Goal: Communication & Community: Answer question/provide support

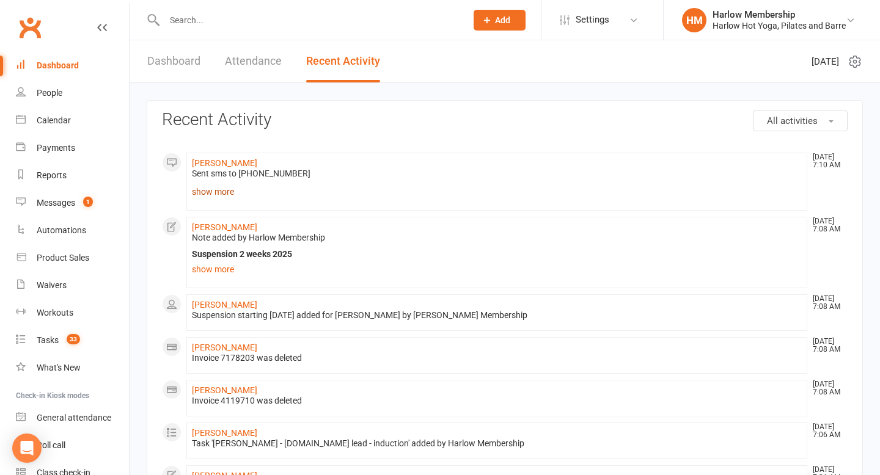
click at [208, 199] on link "show more" at bounding box center [497, 191] width 610 height 17
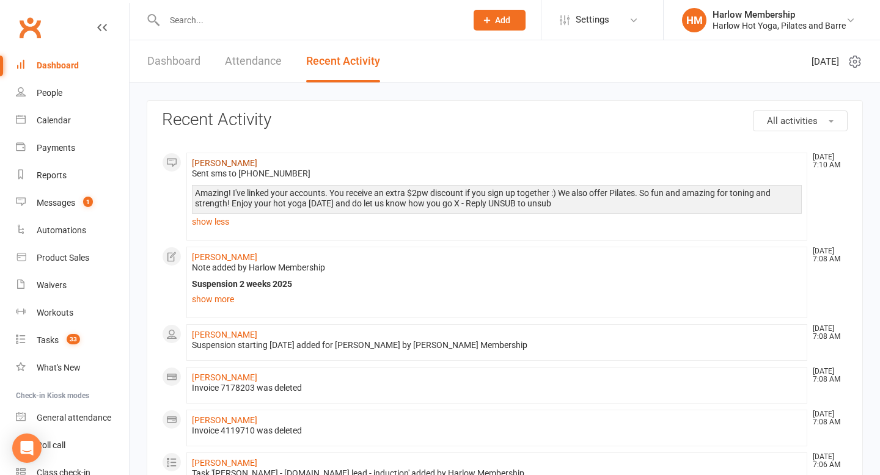
click at [217, 165] on link "[PERSON_NAME]" at bounding box center [224, 163] width 65 height 10
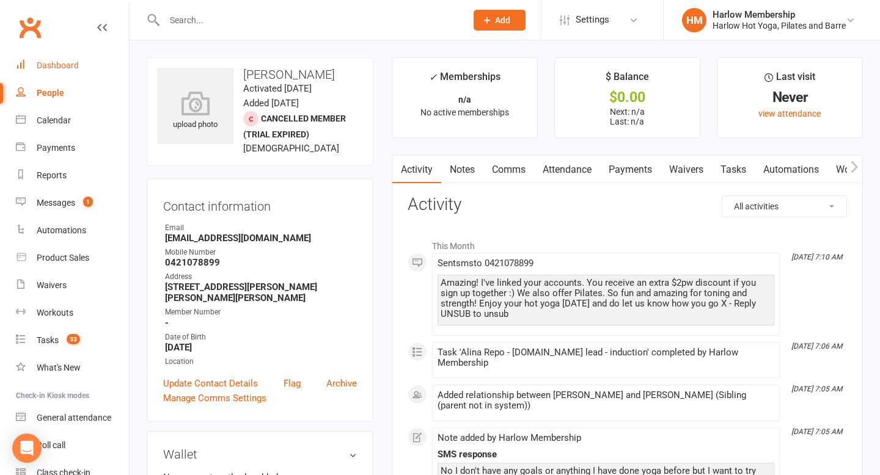
click at [70, 62] on div "Dashboard" at bounding box center [58, 65] width 42 height 10
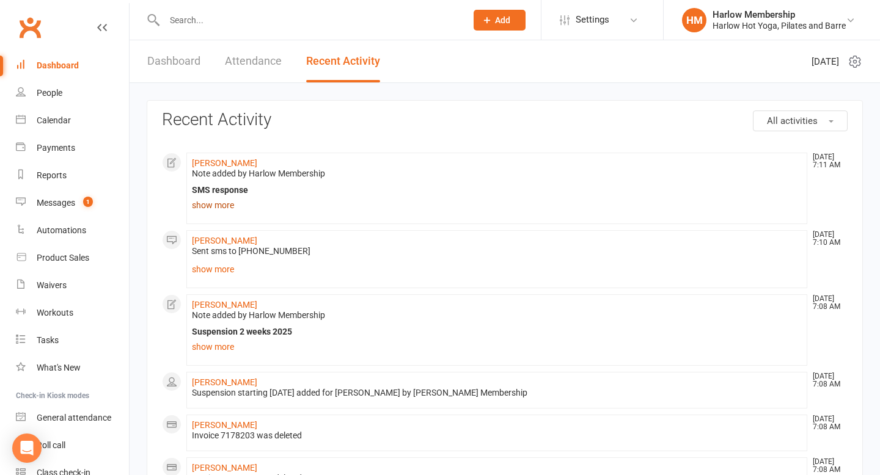
click at [214, 207] on link "show more" at bounding box center [497, 205] width 610 height 17
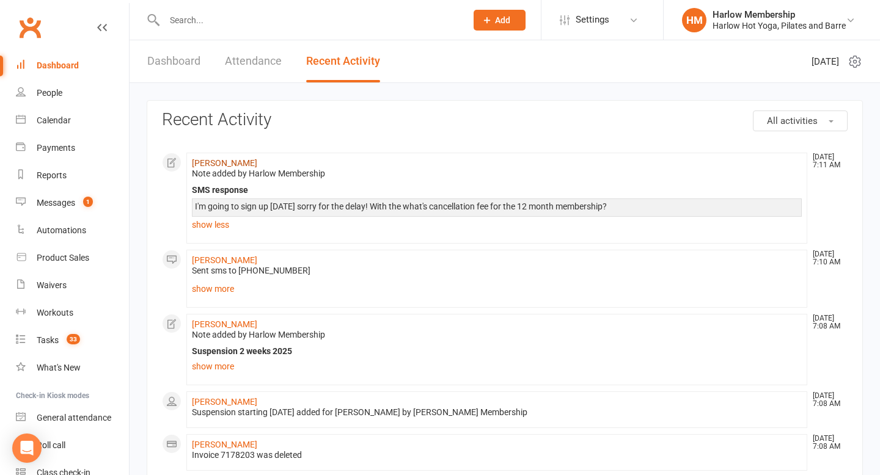
click at [210, 163] on link "[PERSON_NAME]" at bounding box center [224, 163] width 65 height 10
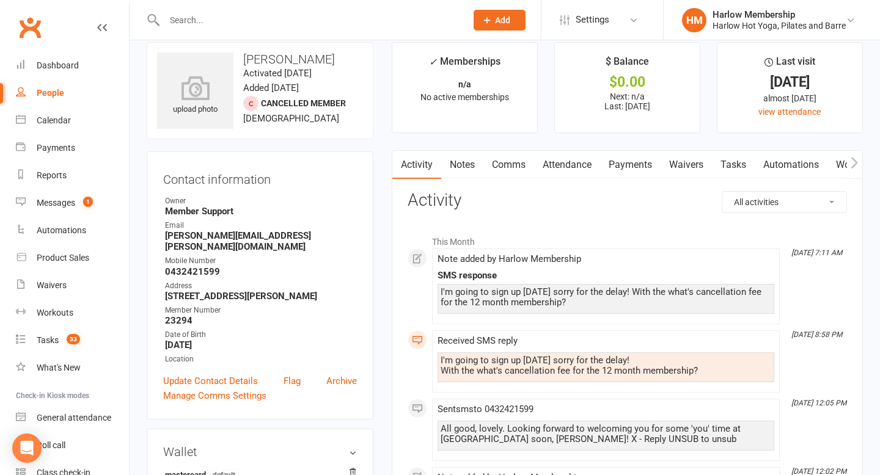
scroll to position [16, 0]
click at [67, 67] on div "Dashboard" at bounding box center [58, 65] width 42 height 10
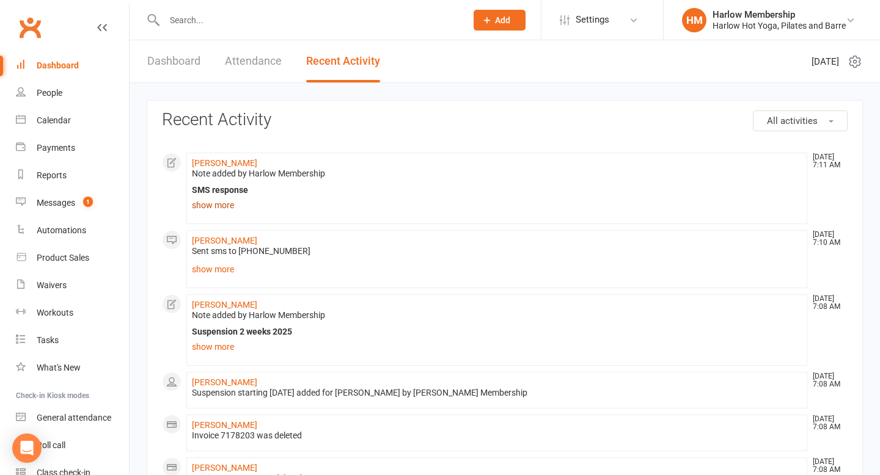
click at [222, 206] on link "show more" at bounding box center [497, 205] width 610 height 17
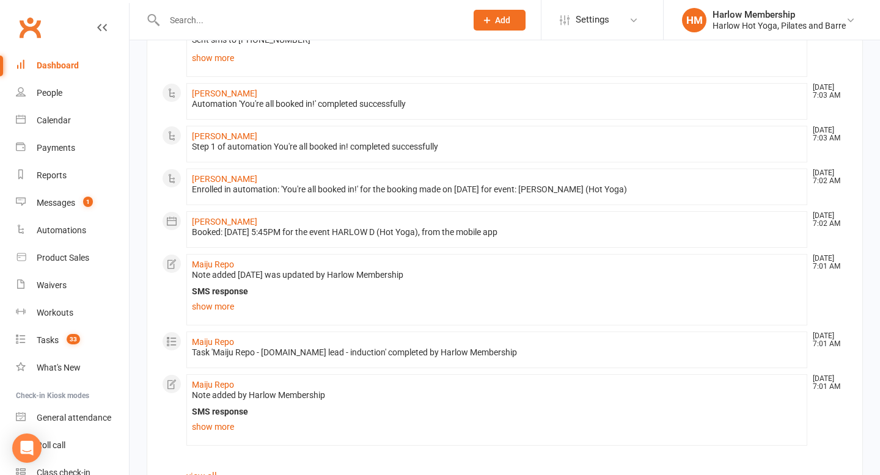
scroll to position [864, 0]
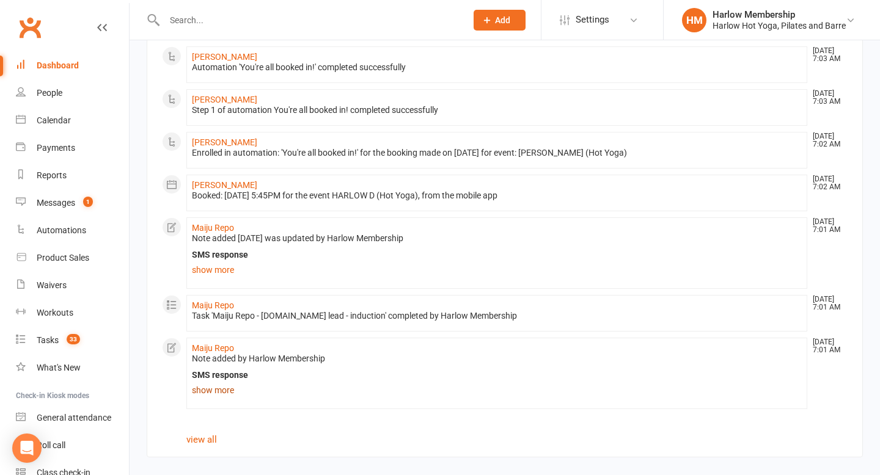
click at [222, 388] on link "show more" at bounding box center [497, 390] width 610 height 17
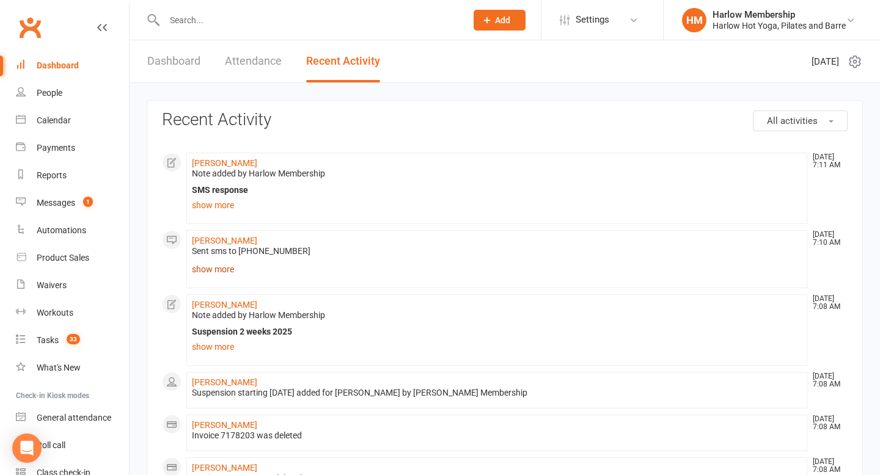
click at [221, 273] on link "show more" at bounding box center [497, 269] width 610 height 17
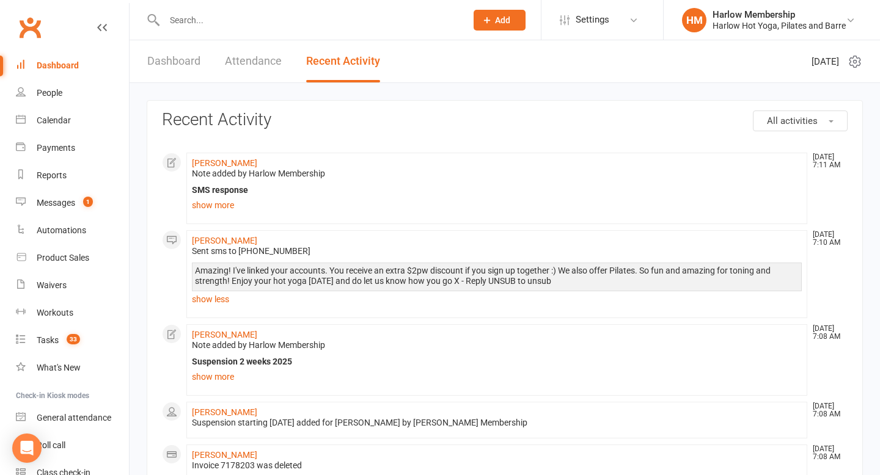
click at [73, 59] on link "Dashboard" at bounding box center [72, 65] width 113 height 27
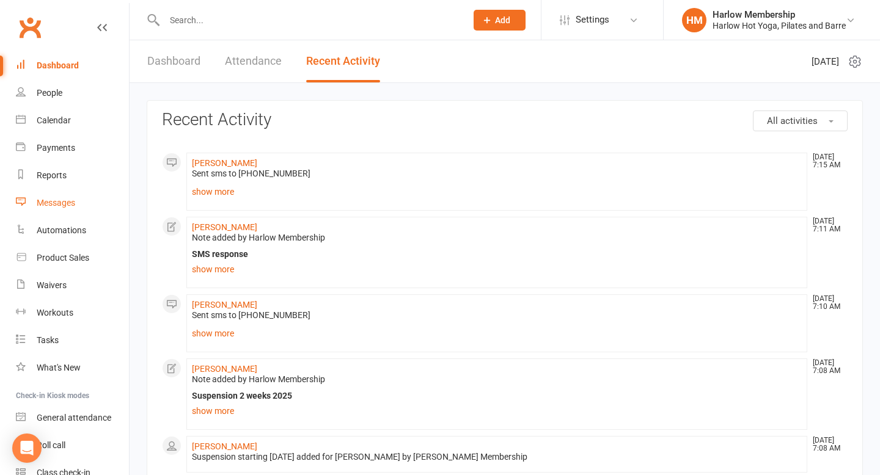
click at [60, 199] on div "Messages" at bounding box center [56, 203] width 38 height 10
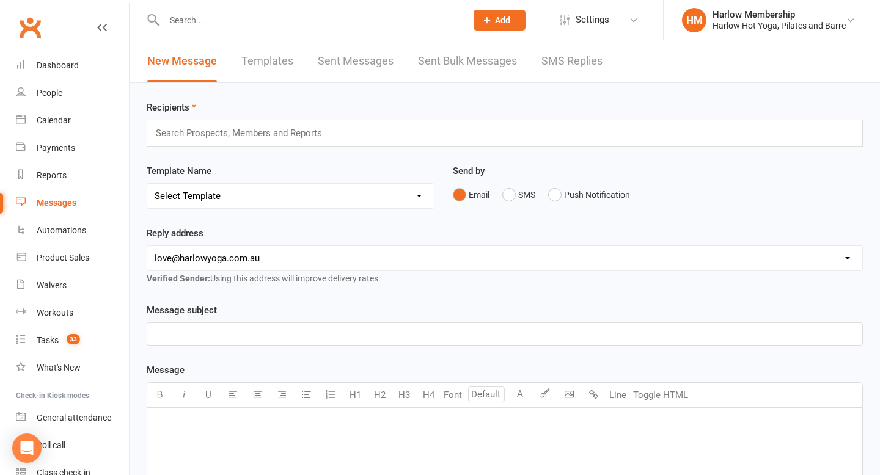
click at [570, 64] on link "SMS Replies" at bounding box center [571, 61] width 61 height 42
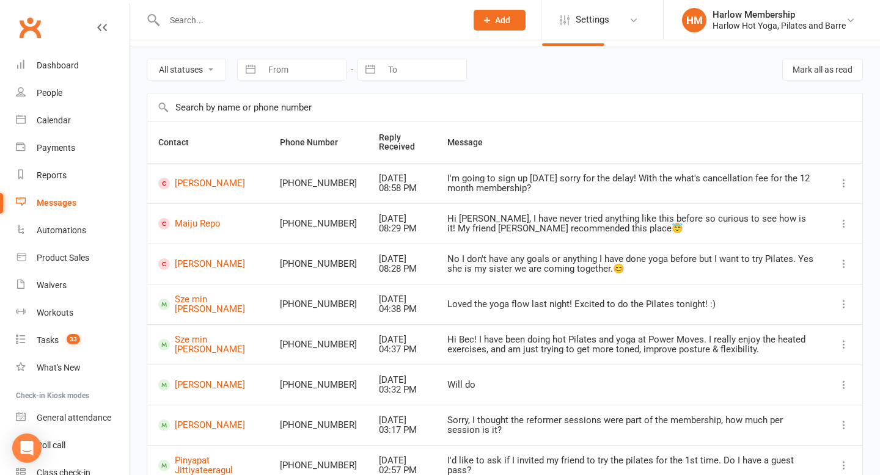
scroll to position [93, 0]
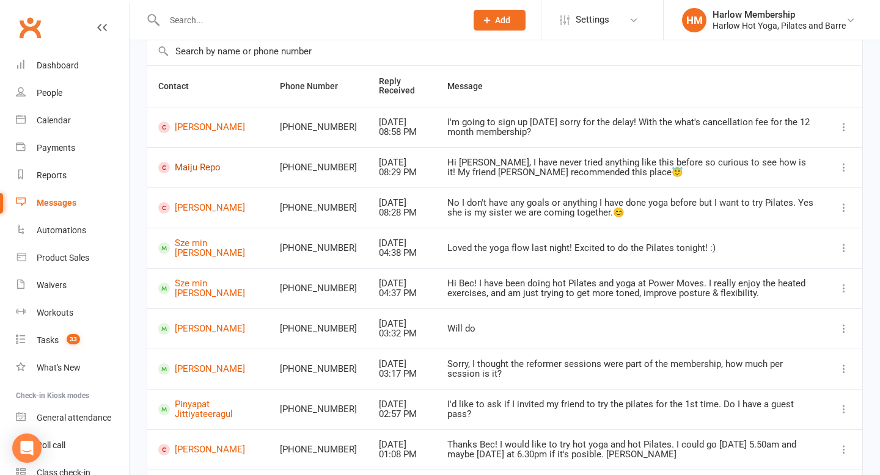
click at [188, 163] on link "Maiju Repo" at bounding box center [208, 168] width 100 height 12
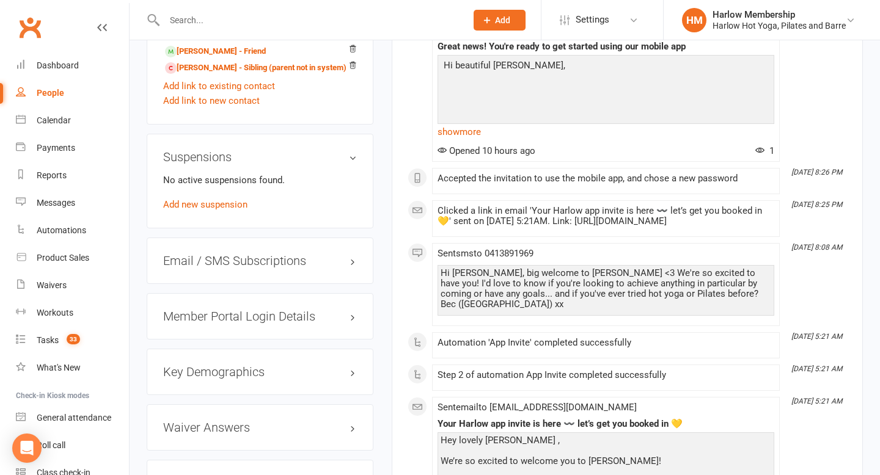
scroll to position [858, 0]
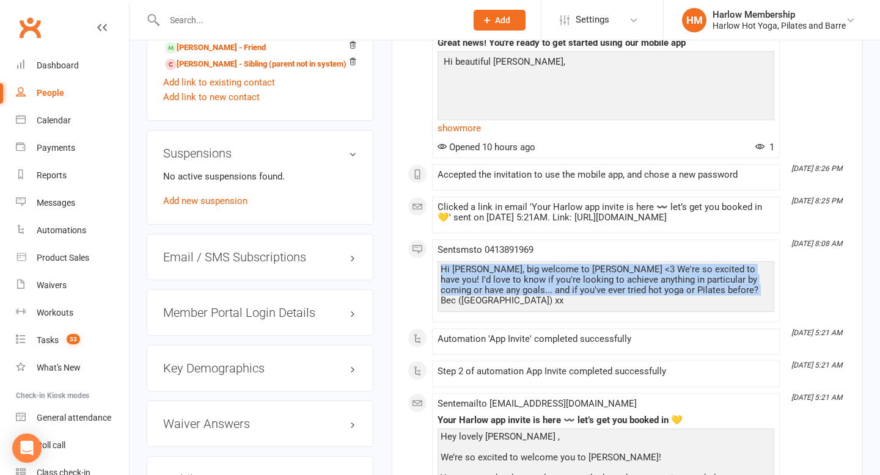
drag, startPoint x: 442, startPoint y: 258, endPoint x: 724, endPoint y: 280, distance: 283.2
click at [724, 280] on div "Hi Maiju, big welcome to Harlow <3 We're so excited to have you! I'd love to kn…" at bounding box center [606, 286] width 331 height 42
copy div "Hi Maiju, big welcome to Harlow <3 We're so excited to have you! I'd love to kn…"
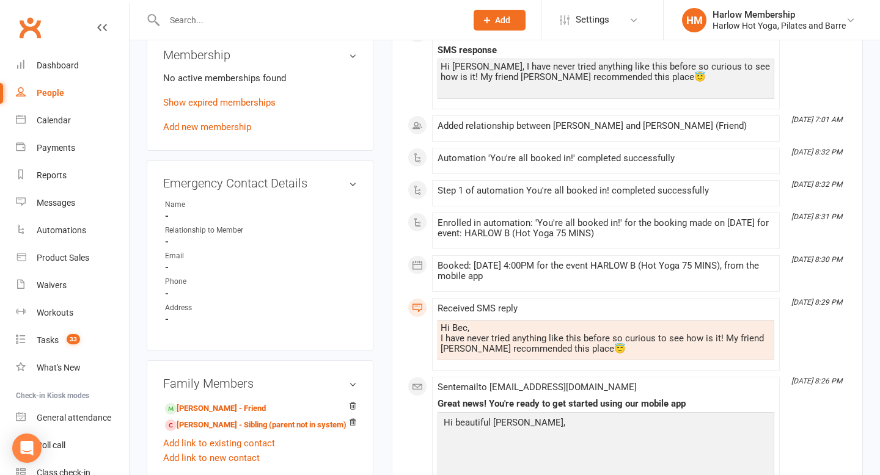
scroll to position [496, 0]
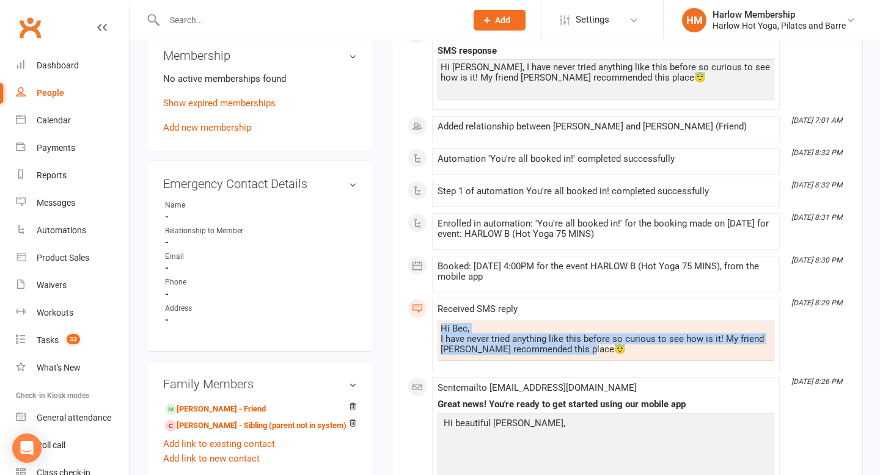
drag, startPoint x: 441, startPoint y: 320, endPoint x: 585, endPoint y: 337, distance: 145.8
click at [585, 339] on div "Hi Bec, I have never tried anything like this before so curious to see how is i…" at bounding box center [606, 339] width 331 height 31
copy div "Hi Bec, I have never tried anything like this before so curious to see how is i…"
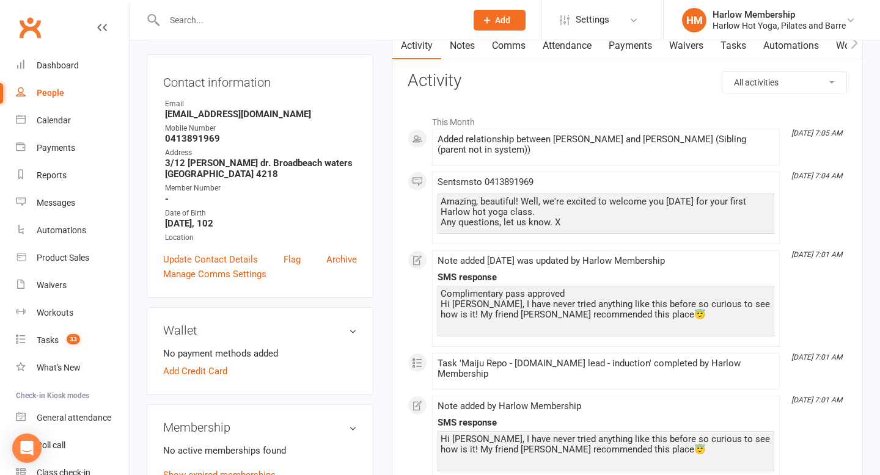
scroll to position [125, 0]
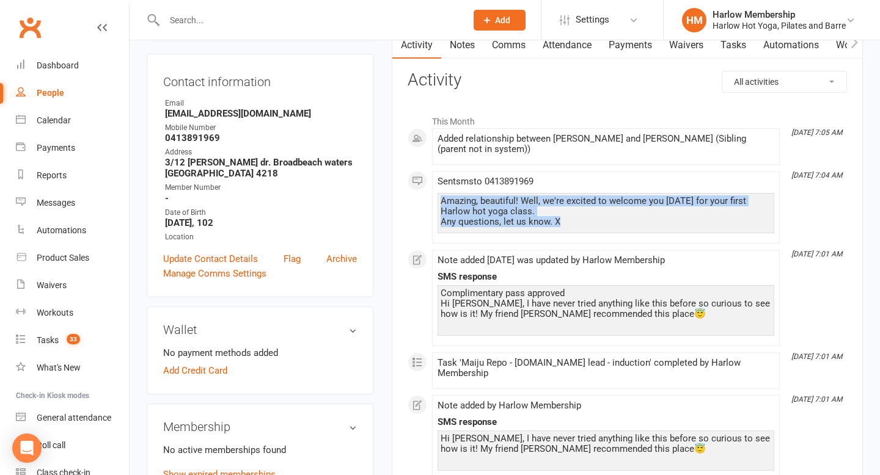
drag, startPoint x: 439, startPoint y: 201, endPoint x: 584, endPoint y: 222, distance: 146.3
click at [584, 222] on div "Amazing, beautiful! Well, we're excited to welcome you on Saturday for your fir…" at bounding box center [606, 213] width 337 height 40
copy div "Amazing, beautiful! Well, we're excited to welcome you on Saturday for your fir…"
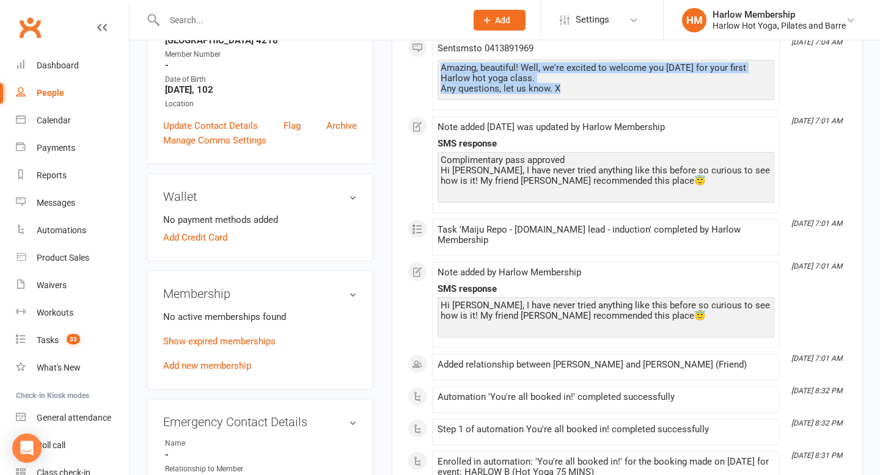
scroll to position [279, 0]
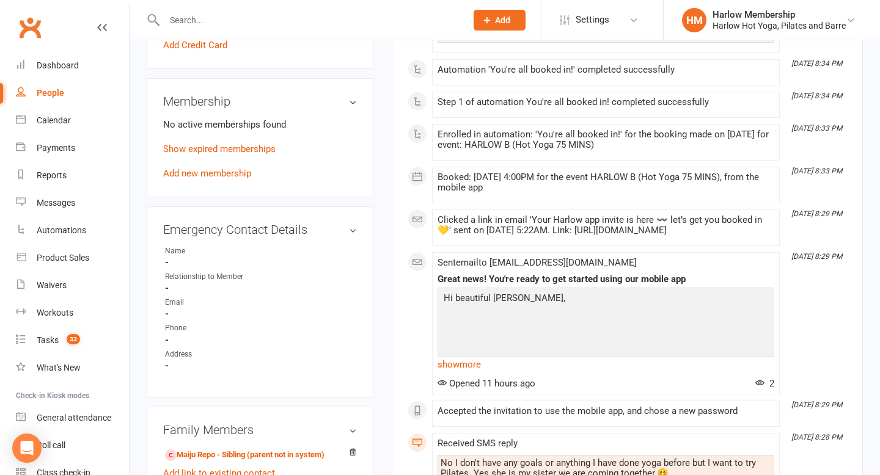
scroll to position [675, 0]
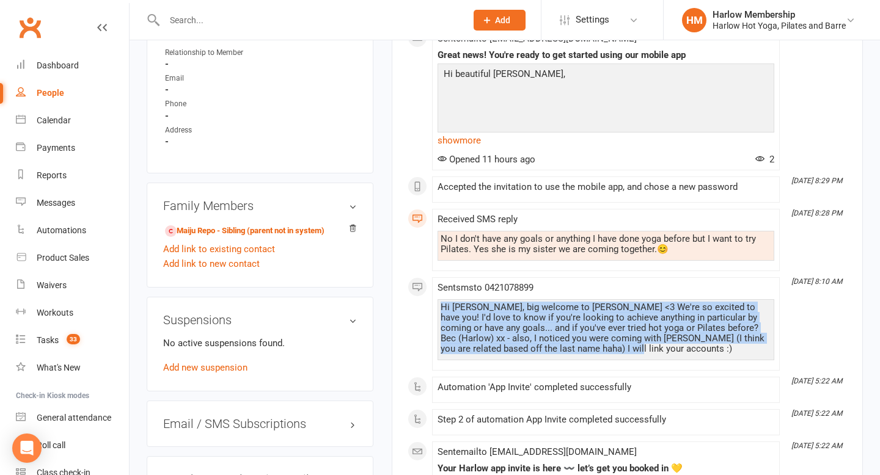
drag, startPoint x: 442, startPoint y: 295, endPoint x: 607, endPoint y: 342, distance: 172.2
click at [608, 342] on div "Hi Alina, big welcome to Harlow <3 We're so excited to have you! I'd love to kn…" at bounding box center [606, 328] width 331 height 52
copy div "Hi Alina, big welcome to Harlow <3 We're so excited to have you! I'd love to kn…"
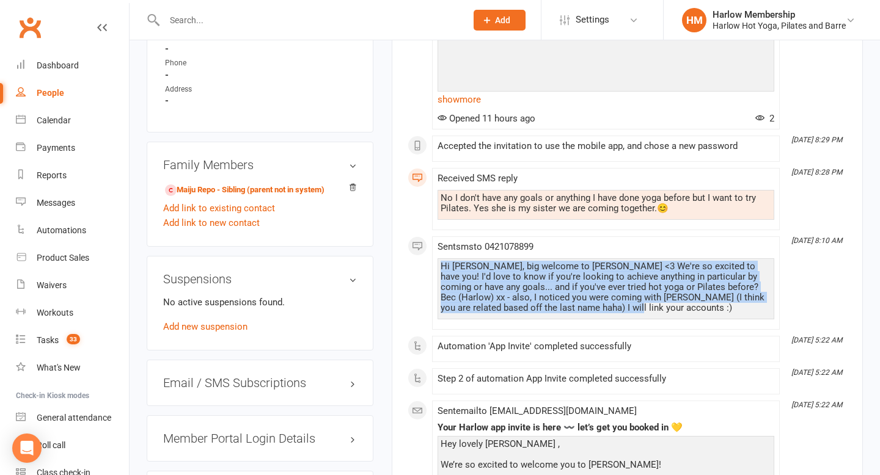
scroll to position [716, 0]
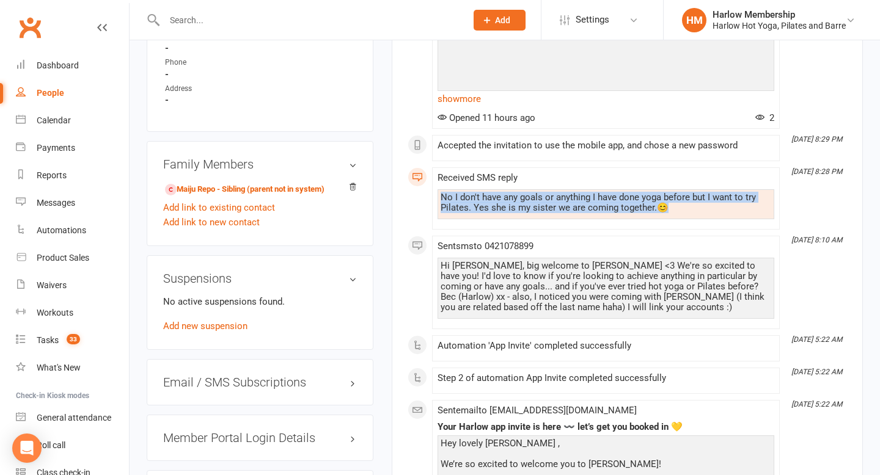
drag, startPoint x: 480, startPoint y: 186, endPoint x: 681, endPoint y: 198, distance: 202.0
click at [682, 200] on div "No I don't have any goals or anything I have done yoga before but I want to try…" at bounding box center [606, 202] width 331 height 21
copy div "No I don't have any goals or anything I have done yoga before but I want to try…"
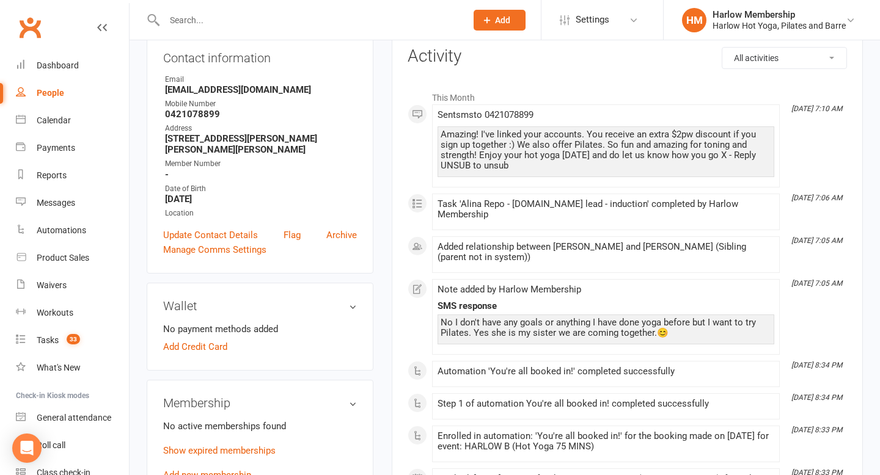
scroll to position [99, 0]
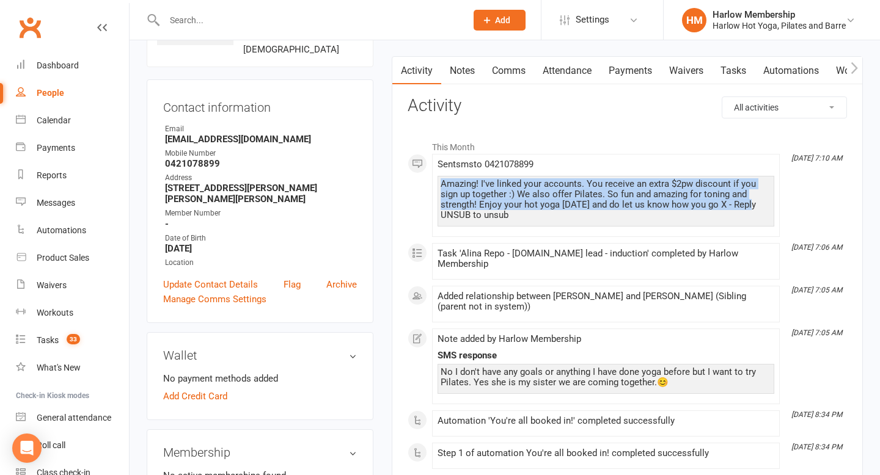
drag, startPoint x: 442, startPoint y: 186, endPoint x: 766, endPoint y: 207, distance: 324.6
click at [766, 207] on div "Amazing! I've linked your accounts. You receive an extra $2pw discount if you s…" at bounding box center [606, 200] width 331 height 42
copy div "Amazing! I've linked your accounts. You receive an extra $2pw discount if you s…"
click at [59, 56] on link "Dashboard" at bounding box center [72, 65] width 113 height 27
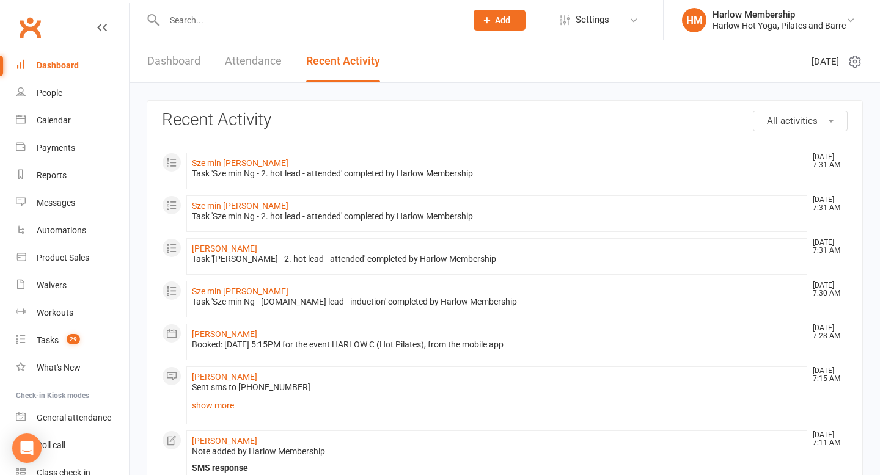
scroll to position [104, 0]
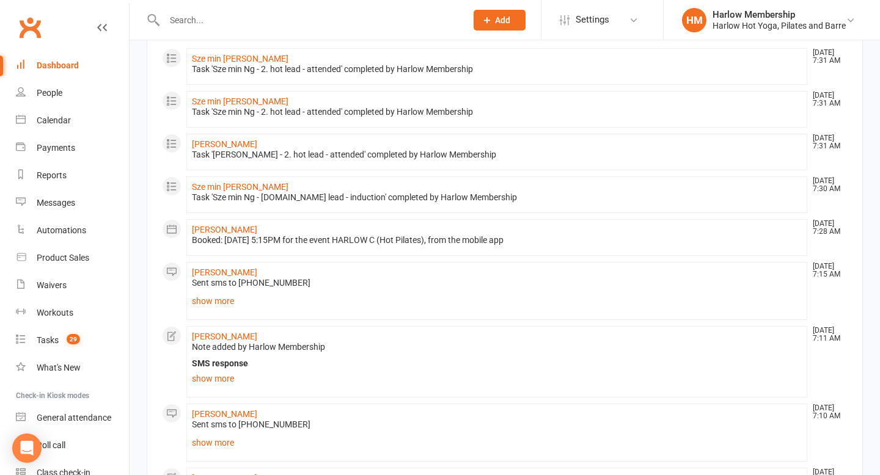
click at [219, 299] on link "show more" at bounding box center [497, 301] width 610 height 17
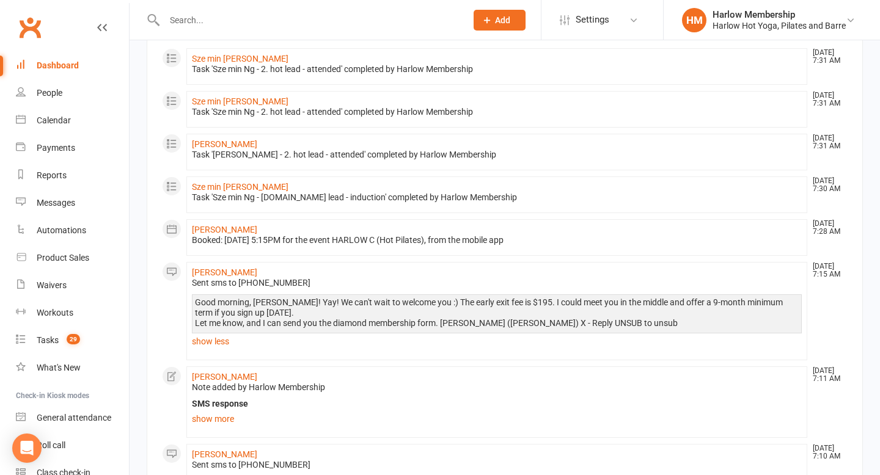
scroll to position [0, 0]
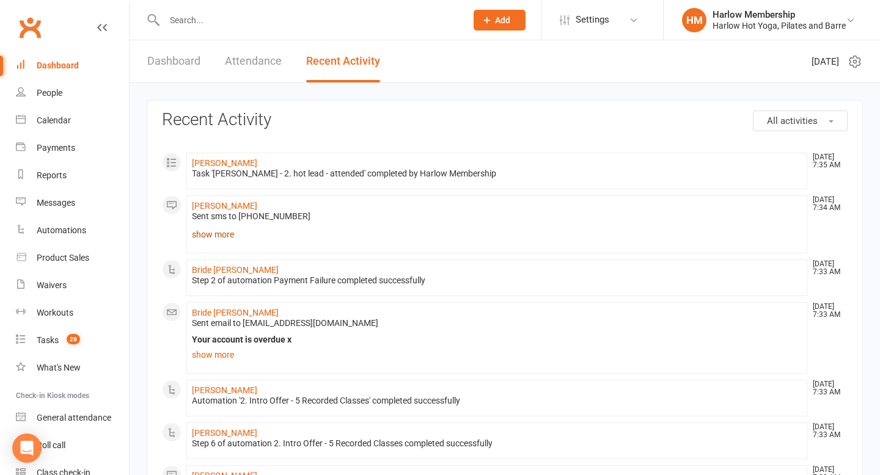
click at [211, 236] on link "show more" at bounding box center [497, 234] width 610 height 17
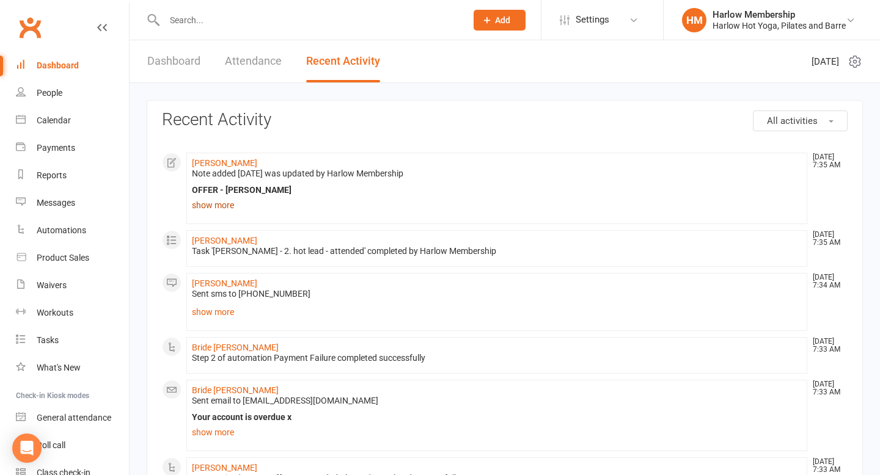
click at [229, 208] on link "show more" at bounding box center [497, 205] width 610 height 17
